Goal: Task Accomplishment & Management: Manage account settings

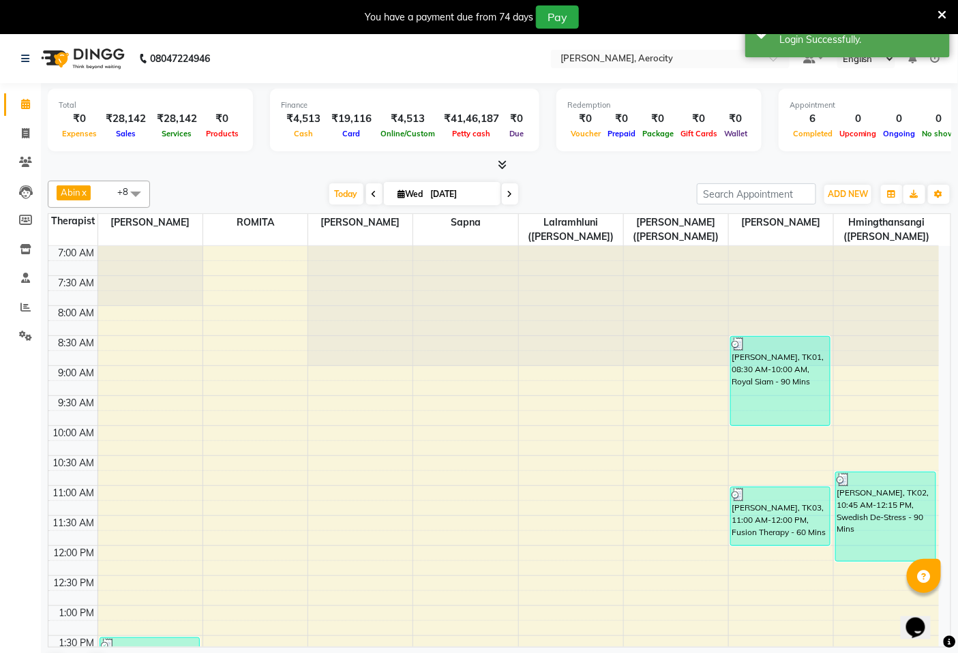
click at [932, 58] on icon at bounding box center [935, 59] width 10 height 10
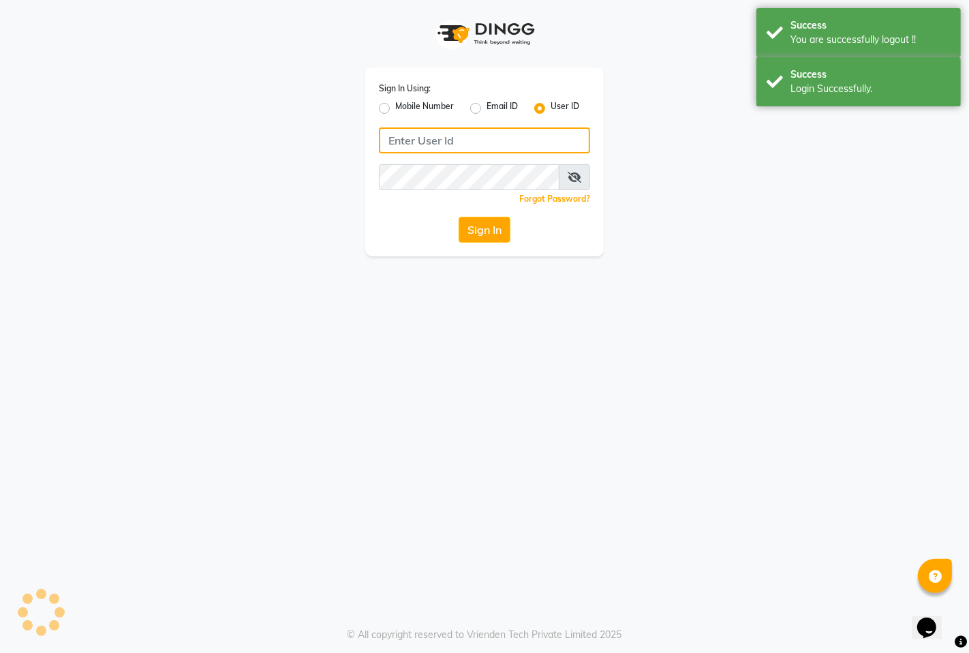
type input "9366908950"
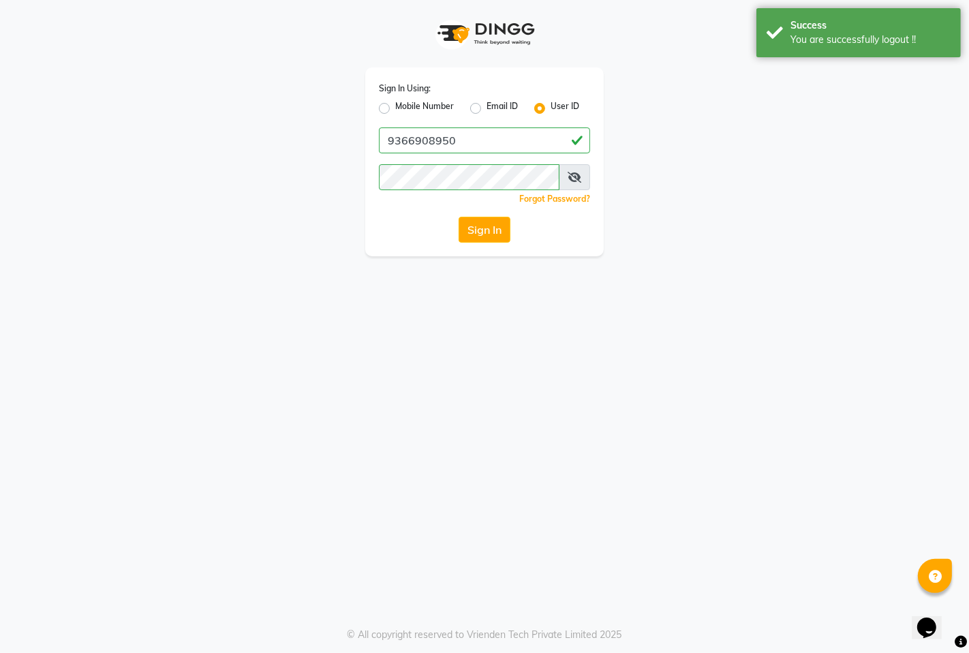
click at [377, 102] on div "Sign In Using: Mobile Number Email ID User ID 9366908950 Remember me Forgot Pas…" at bounding box center [484, 161] width 239 height 189
click at [383, 101] on div "Mobile Number" at bounding box center [416, 108] width 75 height 16
click at [395, 109] on label "Mobile Number" at bounding box center [424, 108] width 59 height 16
click at [395, 109] on input "Mobile Number" at bounding box center [399, 104] width 9 height 9
radio input "true"
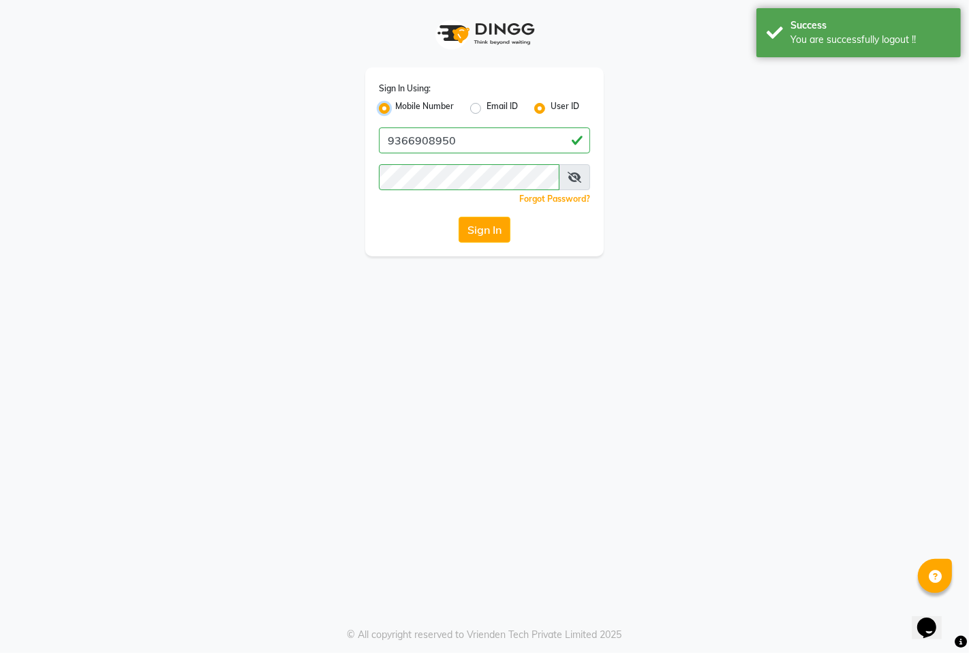
radio input "false"
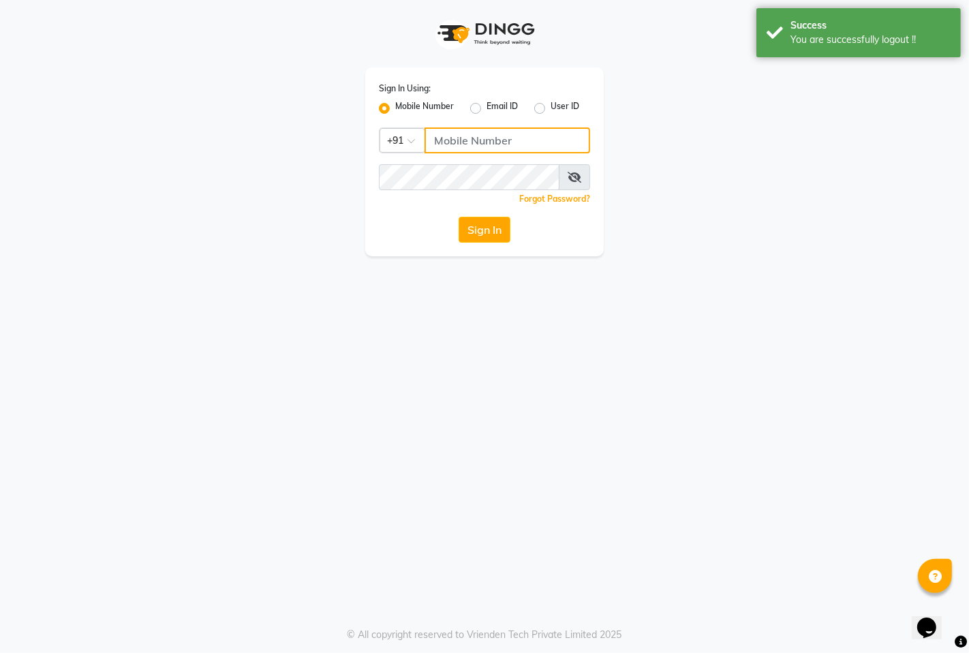
click at [444, 140] on input "Username" at bounding box center [508, 140] width 166 height 26
type input "7389901811"
click at [493, 243] on div "Sign In Using: Mobile Number Email ID User ID Country Code × [PHONE_NUMBER] Rem…" at bounding box center [484, 161] width 239 height 189
click at [489, 218] on button "Sign In" at bounding box center [485, 230] width 52 height 26
